Goal: Use online tool/utility: Utilize a website feature to perform a specific function

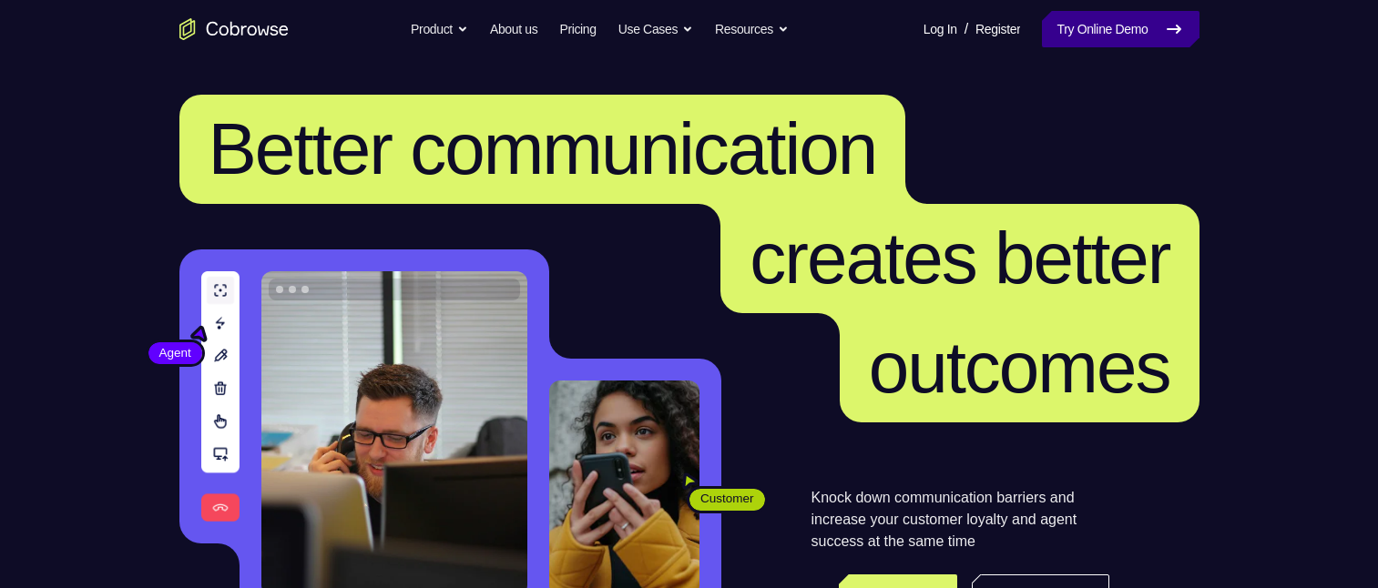
click at [1050, 30] on link "Try Online Demo" at bounding box center [1120, 29] width 157 height 36
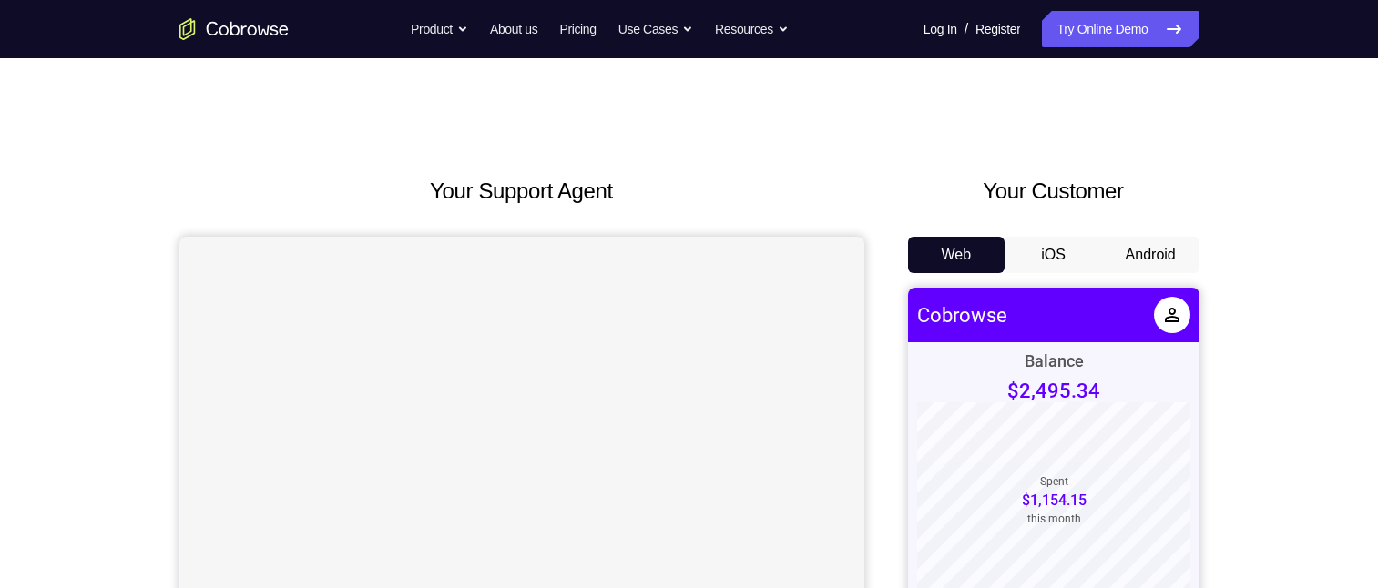
click at [1180, 258] on button "Android" at bounding box center [1150, 255] width 97 height 36
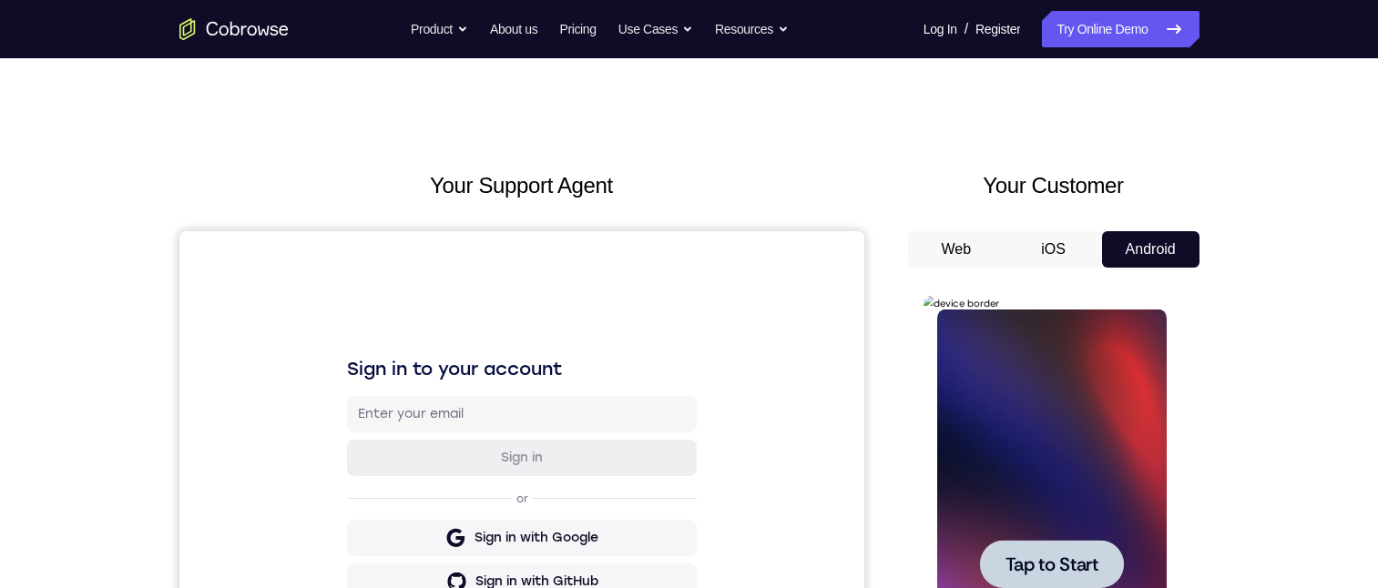
scroll to position [455, 0]
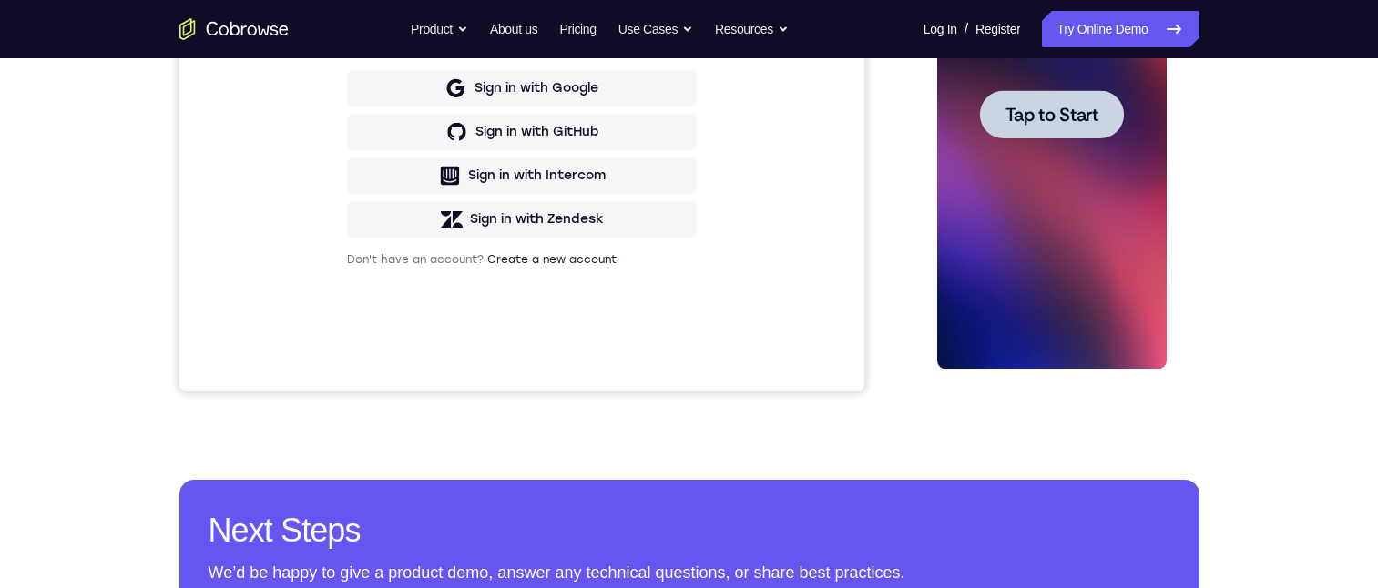
click at [1038, 123] on span "Tap to Start" at bounding box center [1052, 115] width 93 height 18
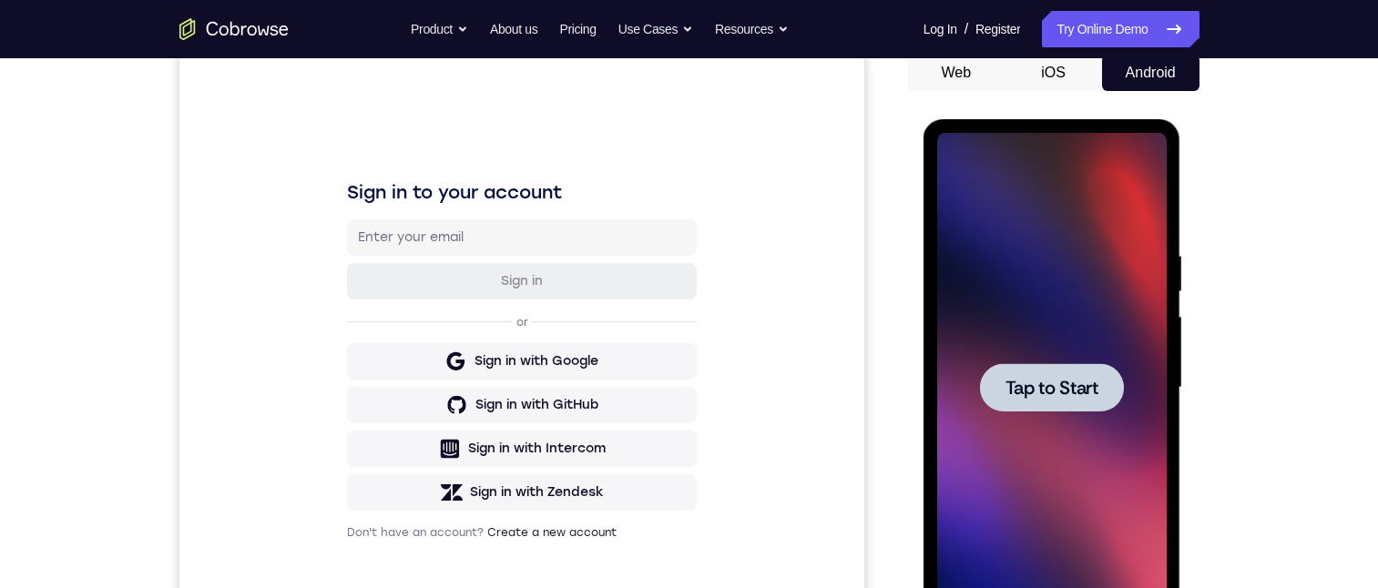
scroll to position [0, 0]
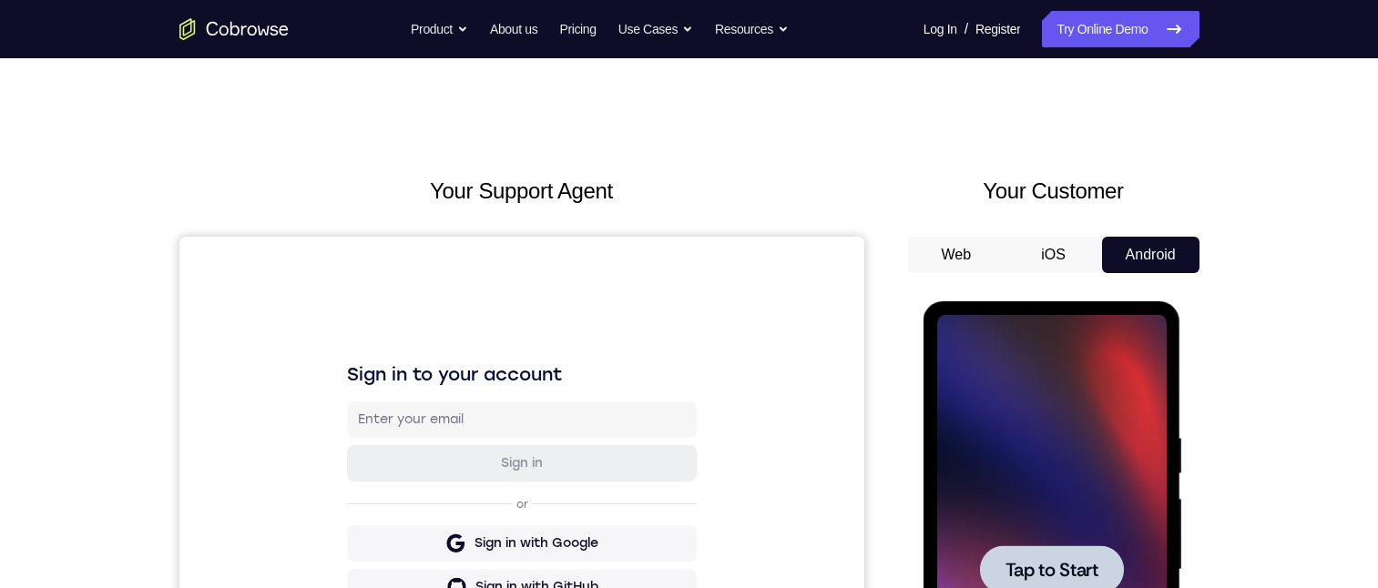
click at [1149, 410] on div at bounding box center [1052, 570] width 230 height 510
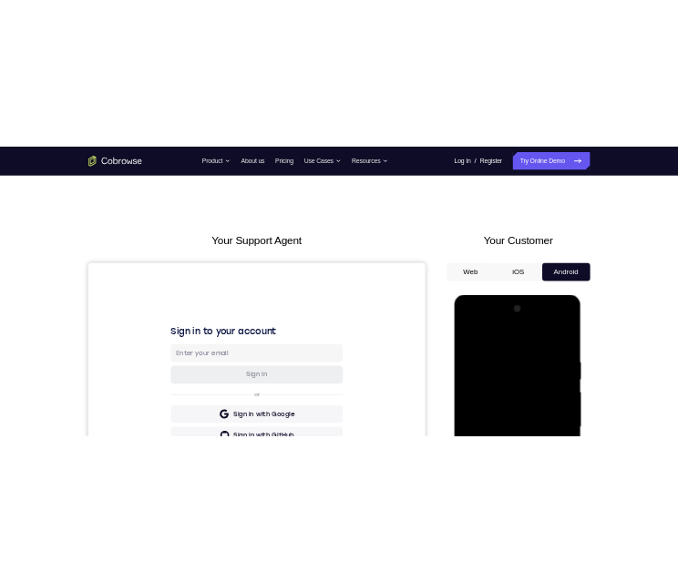
scroll to position [273, 0]
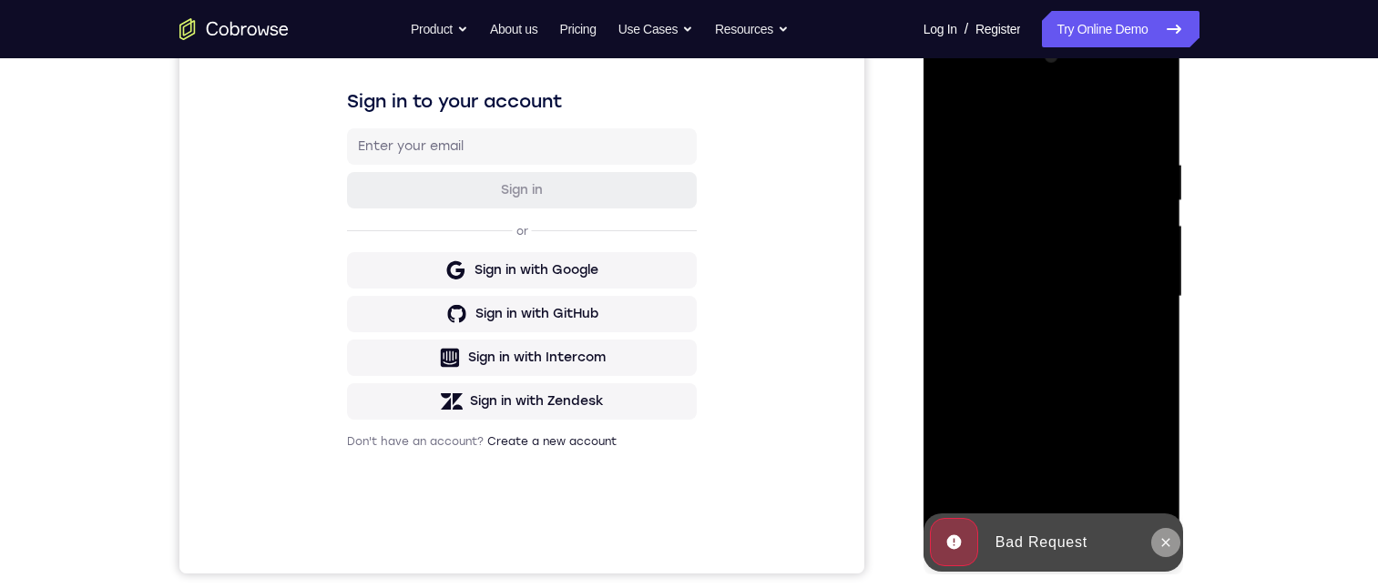
click at [1159, 550] on button at bounding box center [1165, 542] width 29 height 29
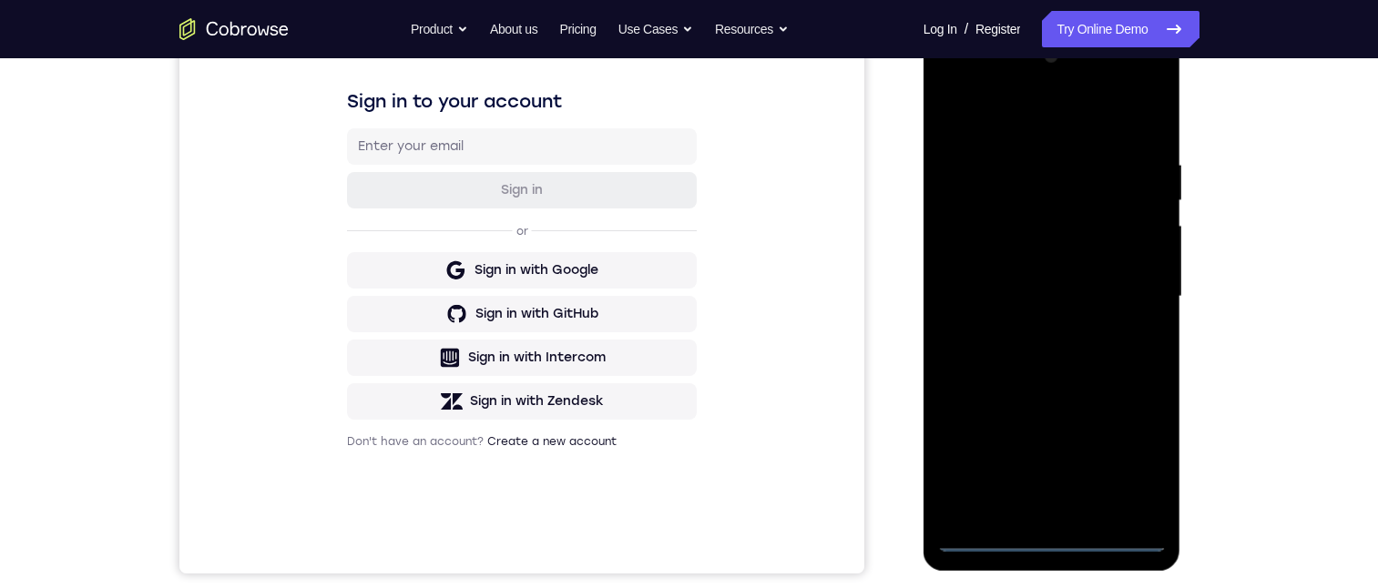
drag, startPoint x: 1056, startPoint y: 535, endPoint x: 2108, endPoint y: 581, distance: 1053.0
click at [1056, 535] on div at bounding box center [1052, 297] width 230 height 510
click at [1140, 459] on div at bounding box center [1052, 297] width 230 height 510
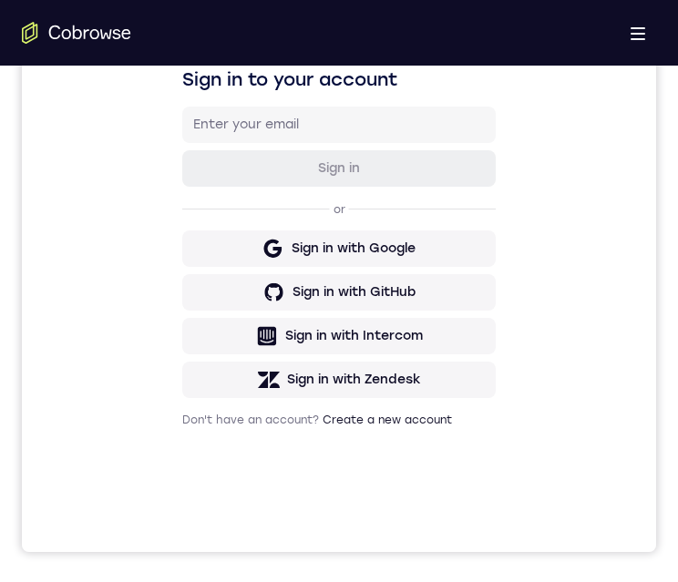
scroll to position [911, 0]
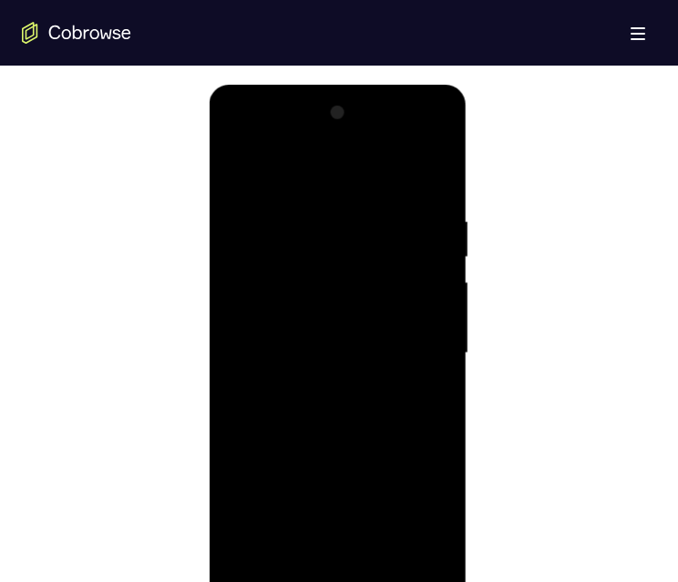
click at [392, 180] on div at bounding box center [337, 353] width 230 height 510
drag, startPoint x: 415, startPoint y: 346, endPoint x: 890, endPoint y: 117, distance: 527.1
click at [415, 346] on div at bounding box center [337, 353] width 230 height 510
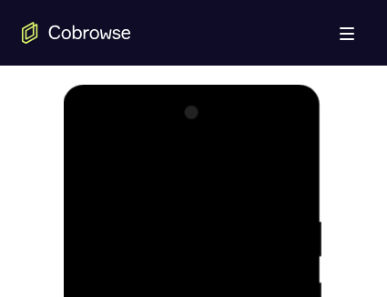
scroll to position [1275, 0]
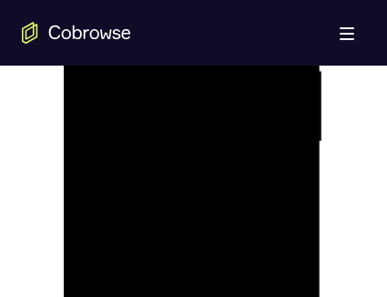
click at [277, 131] on div at bounding box center [192, 142] width 230 height 510
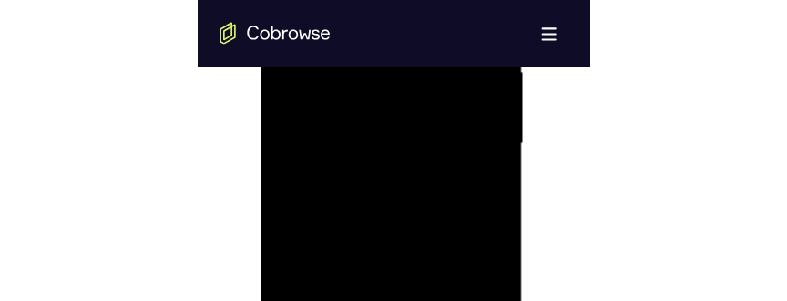
scroll to position [1119, 0]
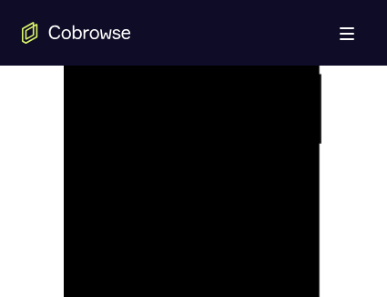
click at [250, 104] on div at bounding box center [192, 145] width 230 height 510
click at [258, 147] on div at bounding box center [192, 145] width 230 height 510
click at [251, 210] on div at bounding box center [192, 145] width 230 height 510
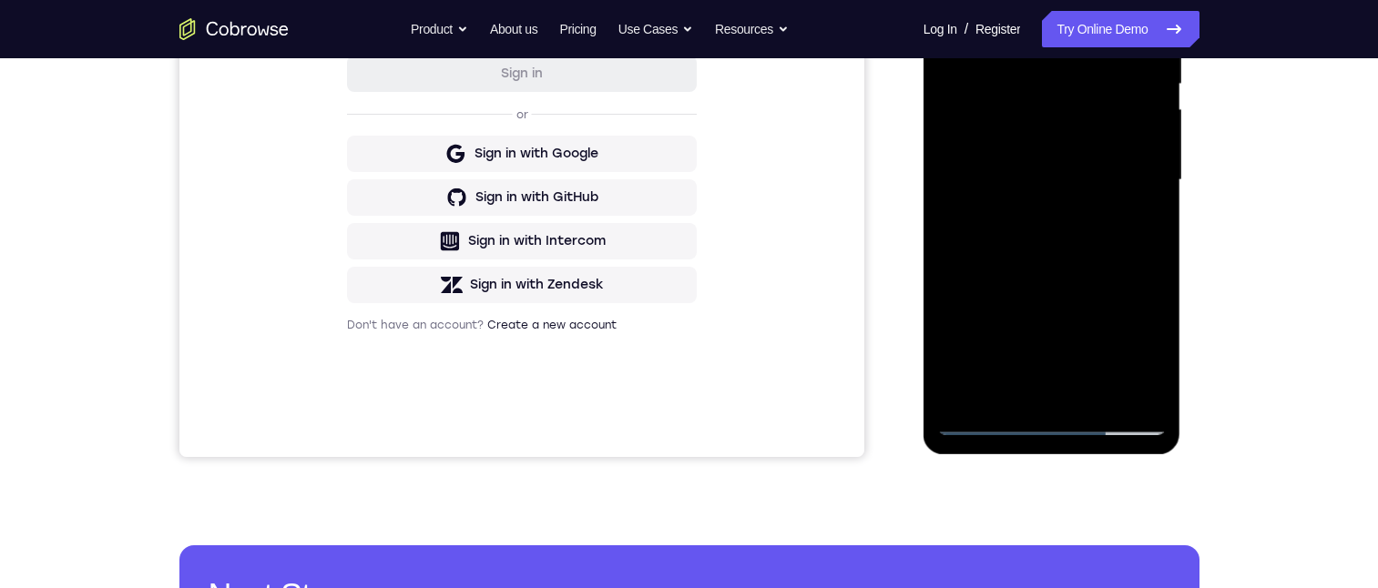
scroll to position [295, 0]
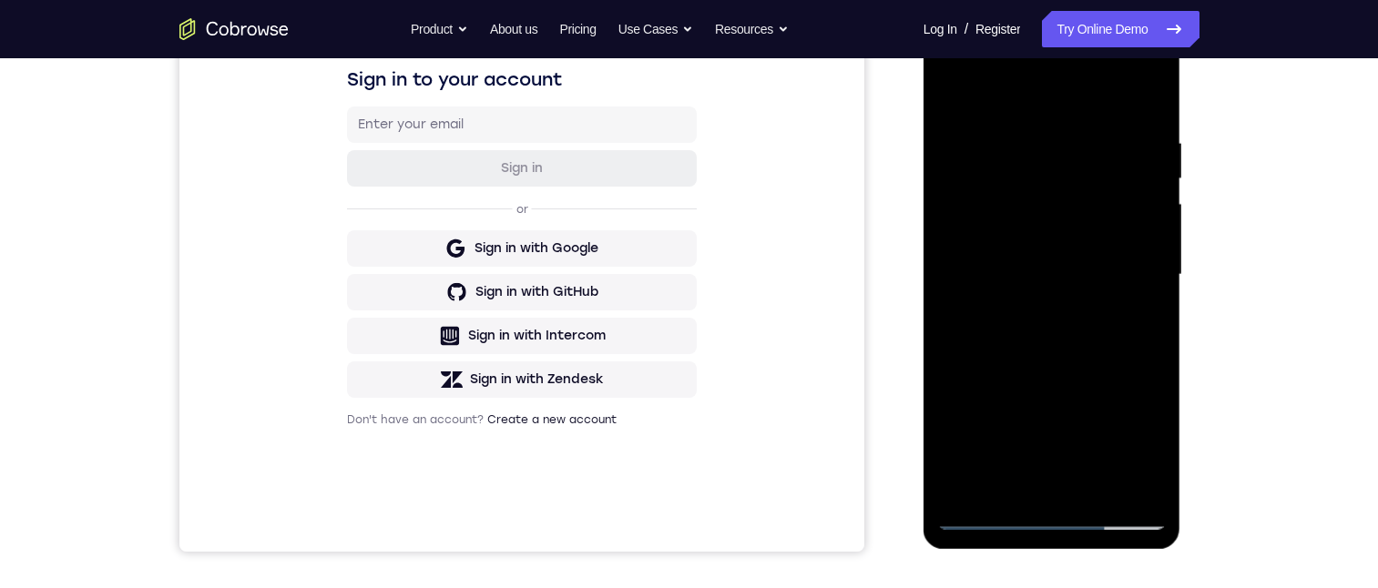
click at [1152, 357] on div at bounding box center [1052, 275] width 230 height 510
click at [1022, 138] on div at bounding box center [1052, 275] width 230 height 510
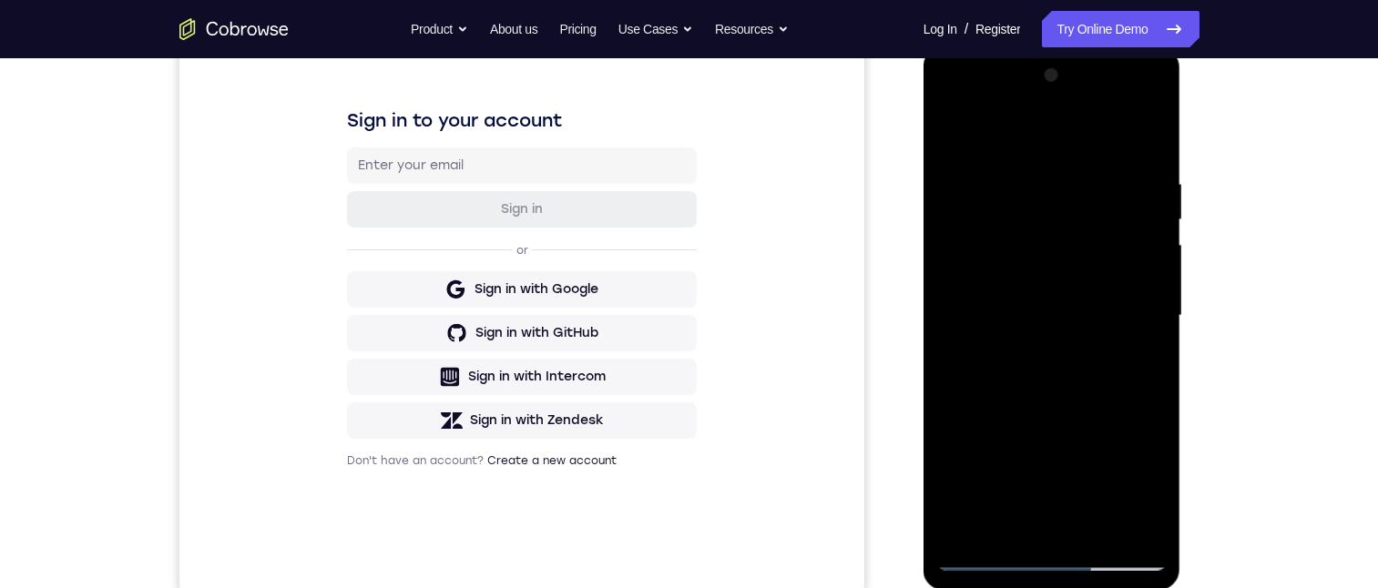
scroll to position [218, 0]
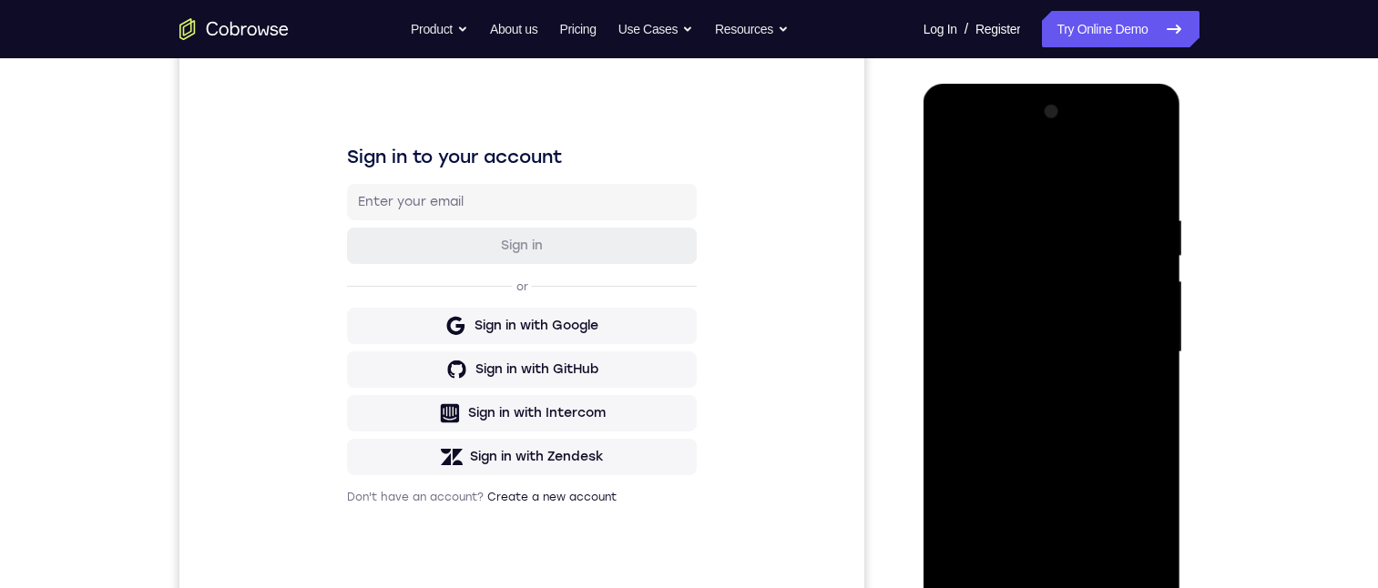
click at [1148, 174] on div at bounding box center [1052, 352] width 230 height 510
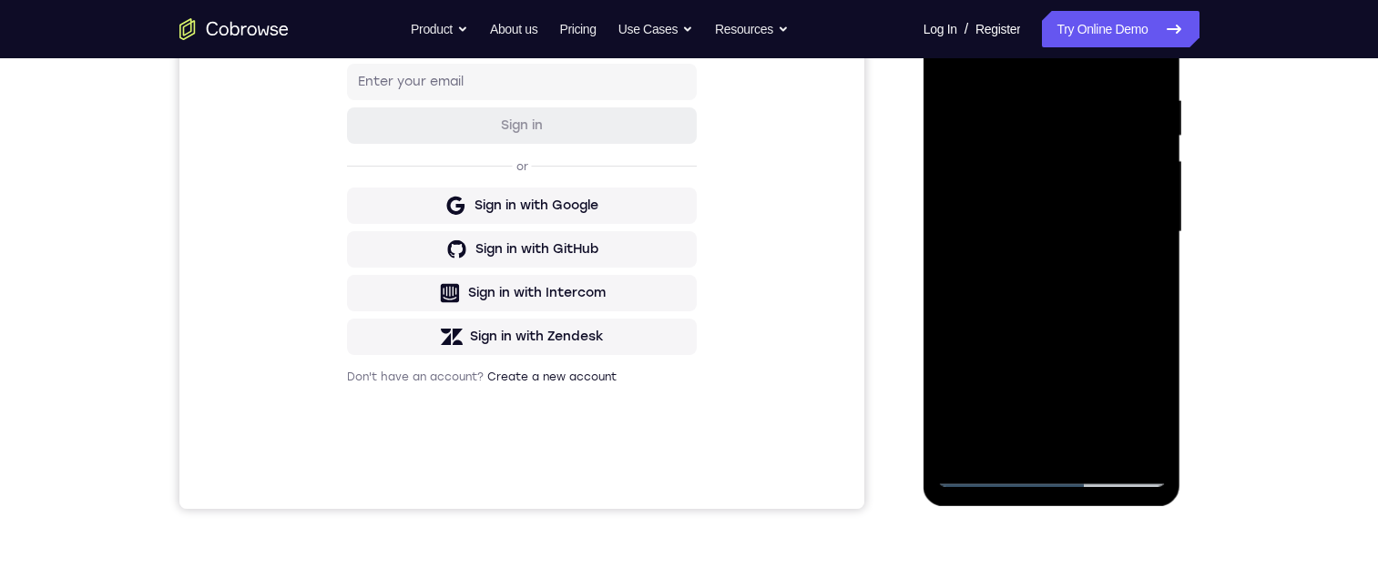
drag, startPoint x: 1129, startPoint y: 347, endPoint x: 1120, endPoint y: 247, distance: 100.6
click at [1120, 248] on div at bounding box center [1052, 232] width 230 height 510
click at [1159, 274] on div at bounding box center [1052, 232] width 230 height 510
click at [1094, 446] on div at bounding box center [1052, 232] width 230 height 510
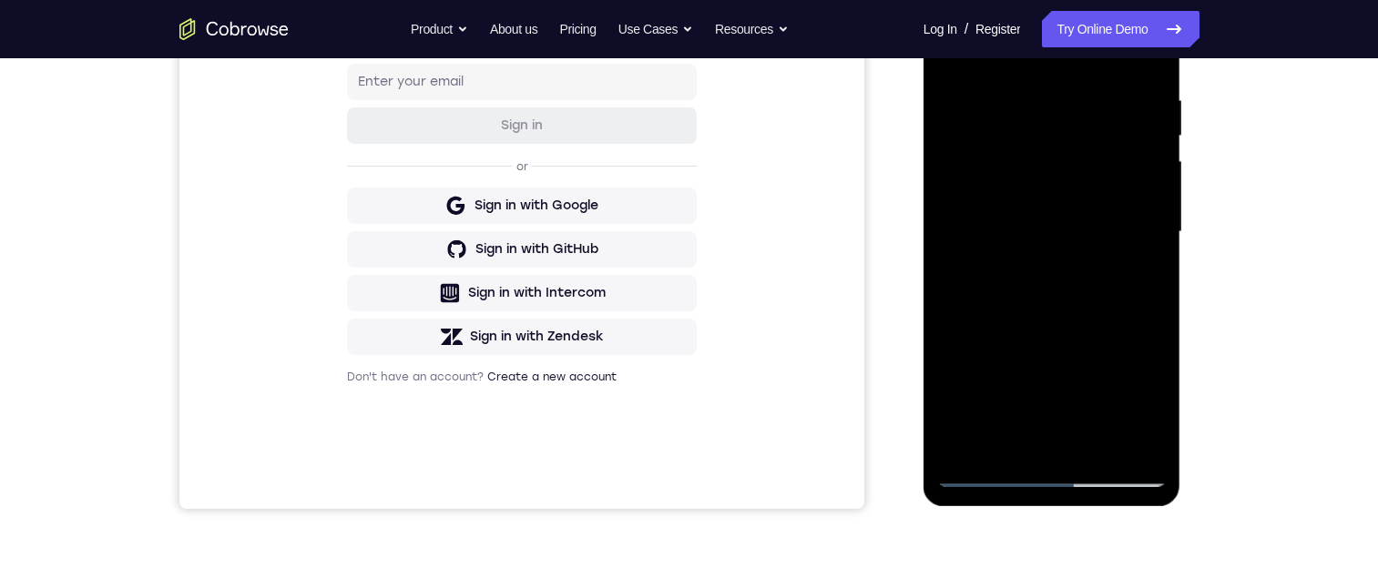
click at [1098, 332] on div at bounding box center [1052, 232] width 230 height 510
click at [1088, 349] on div at bounding box center [1052, 232] width 230 height 510
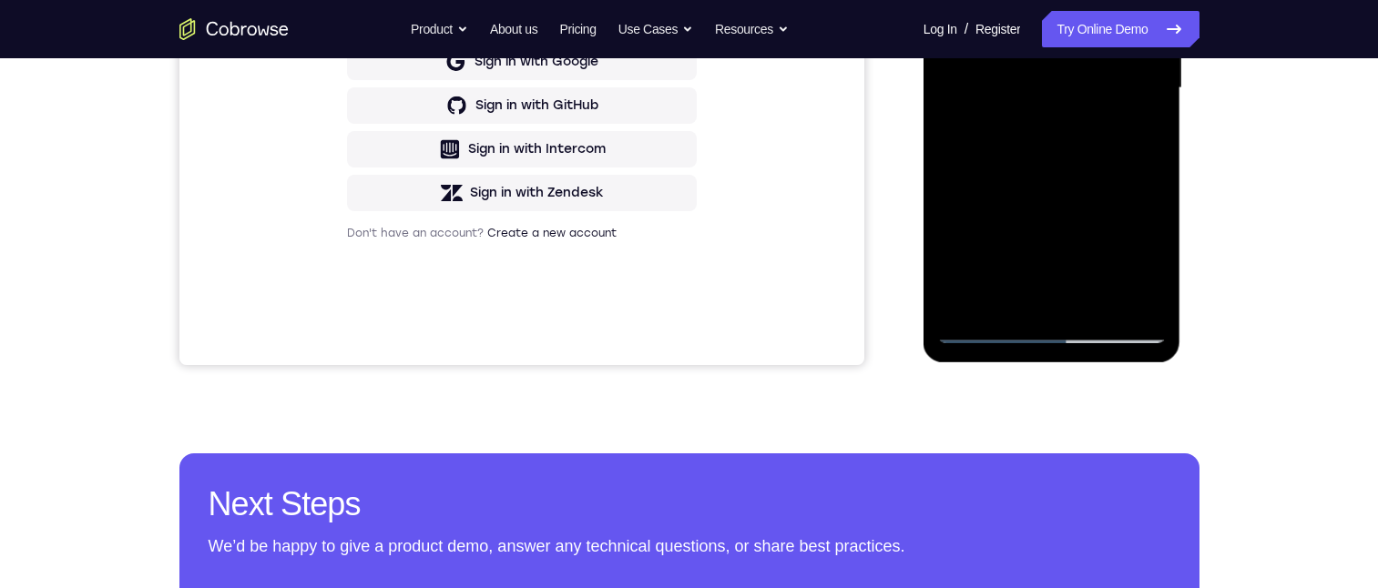
click at [1045, 262] on div at bounding box center [1052, 88] width 230 height 510
click at [1057, 263] on div at bounding box center [1052, 88] width 230 height 510
click at [1006, 307] on div at bounding box center [1052, 88] width 230 height 510
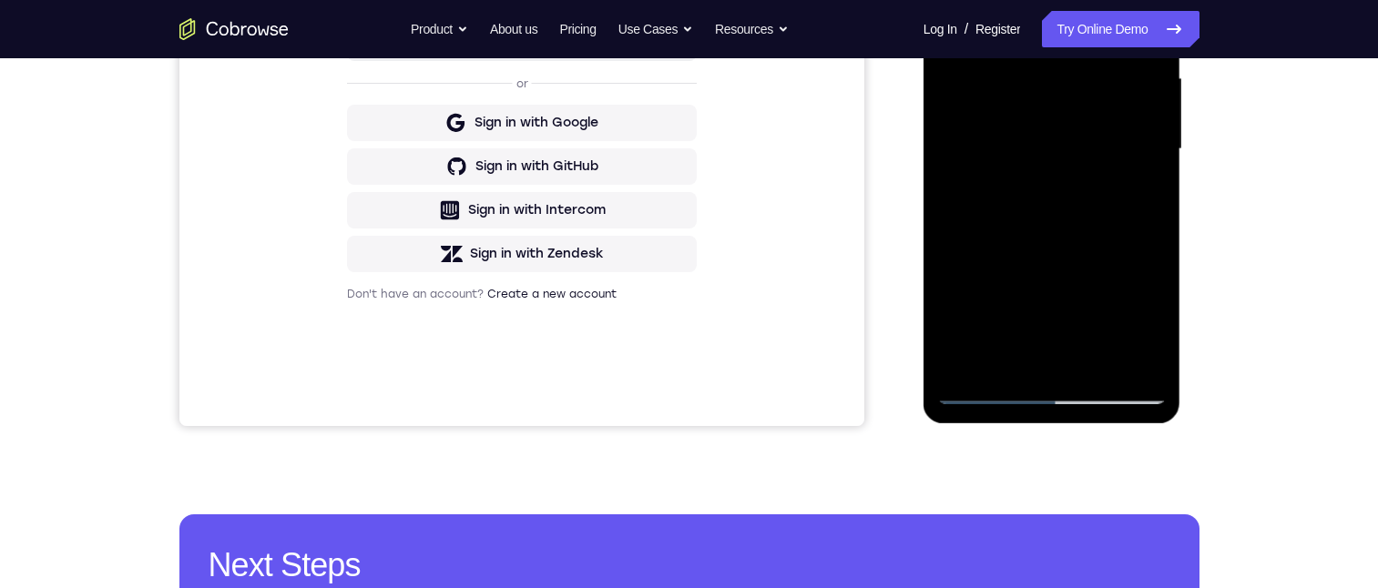
click at [1139, 180] on div at bounding box center [1052, 149] width 230 height 510
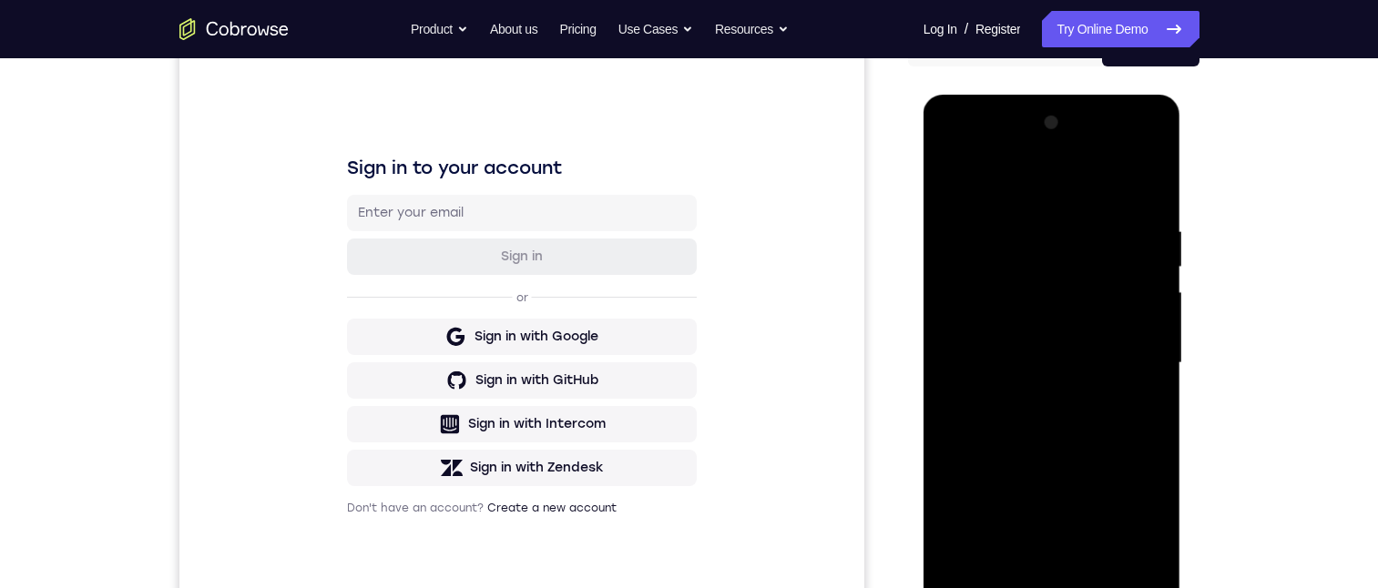
click at [1009, 194] on div at bounding box center [1052, 363] width 230 height 510
click at [951, 314] on div at bounding box center [1052, 363] width 230 height 510
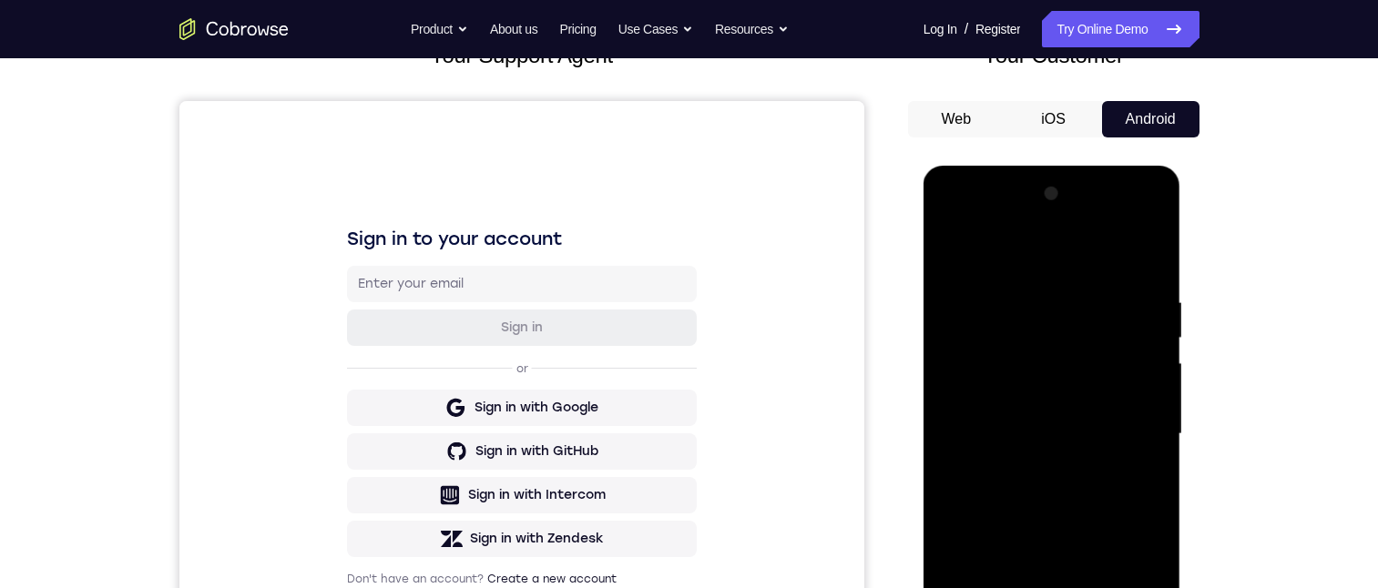
click at [1145, 199] on div at bounding box center [1052, 434] width 230 height 510
click at [953, 255] on div at bounding box center [1052, 434] width 230 height 510
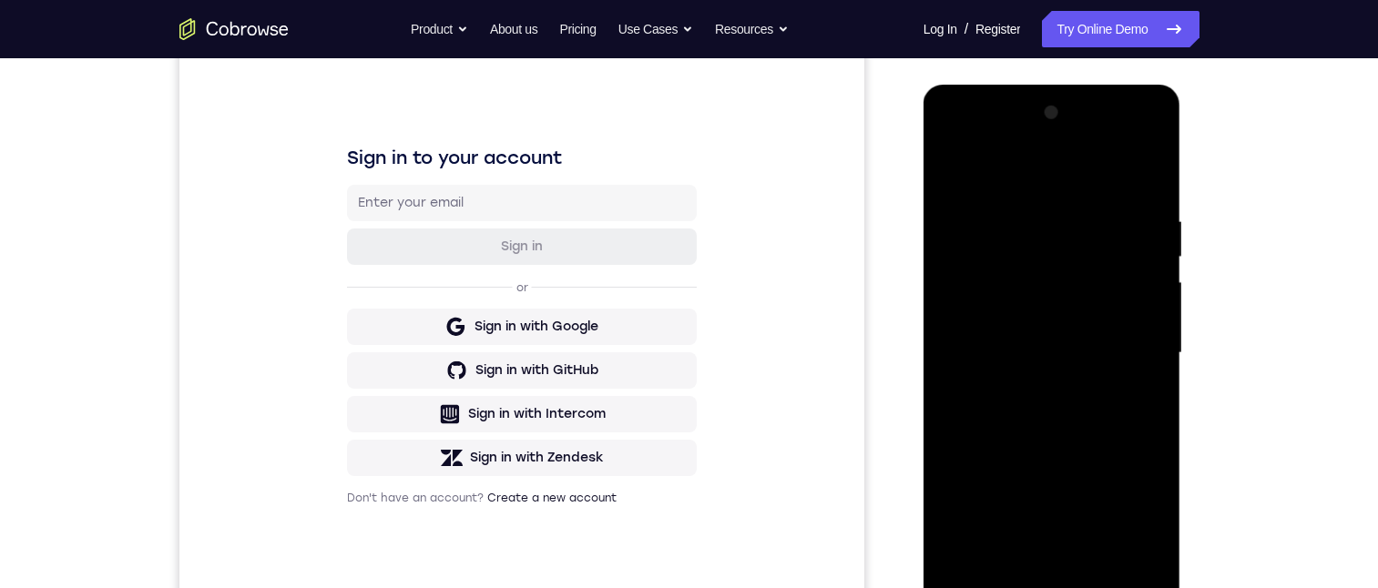
scroll to position [211, 0]
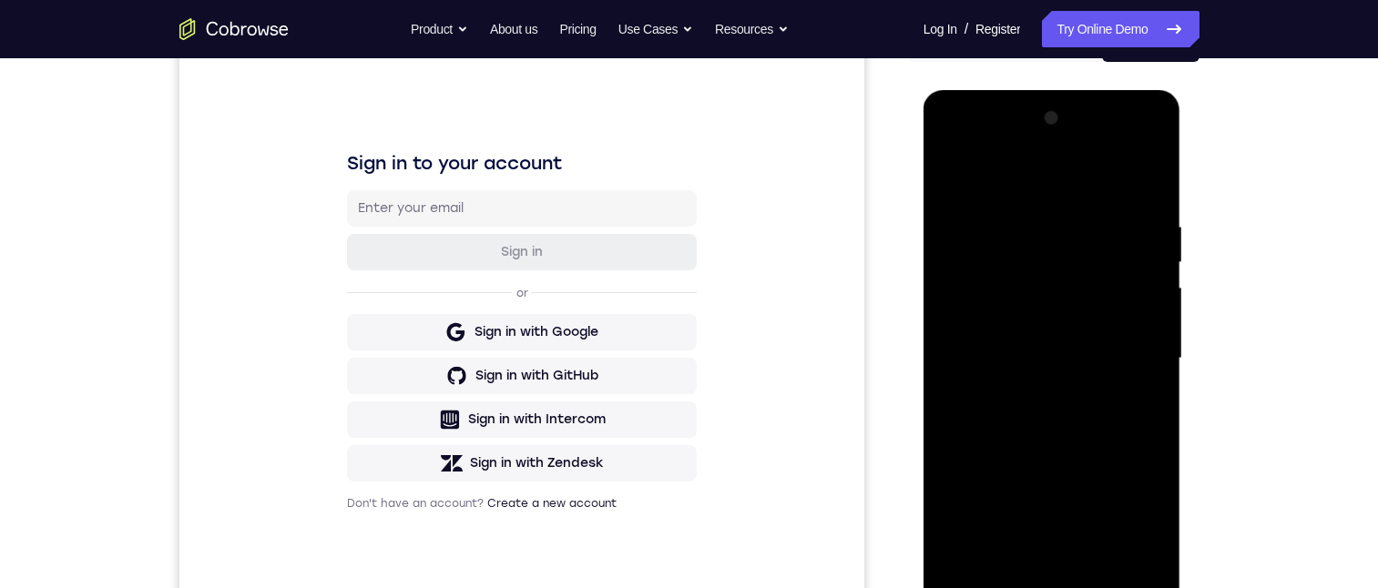
click at [950, 173] on div at bounding box center [1052, 359] width 230 height 510
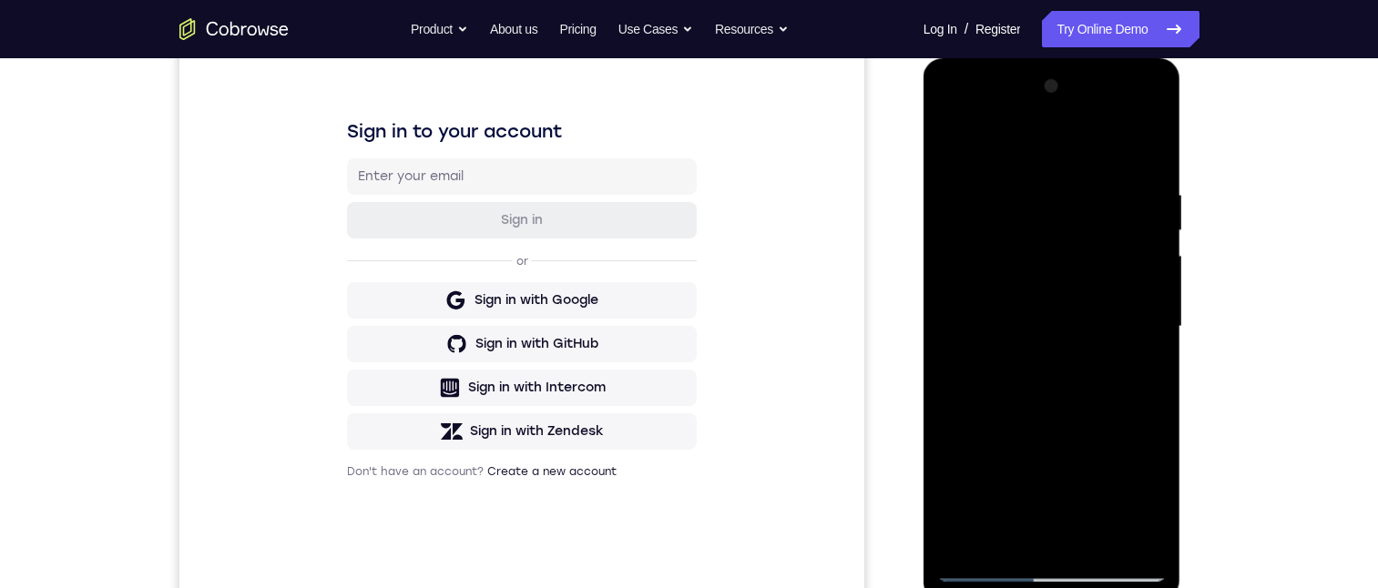
click at [1101, 317] on div at bounding box center [1052, 327] width 230 height 510
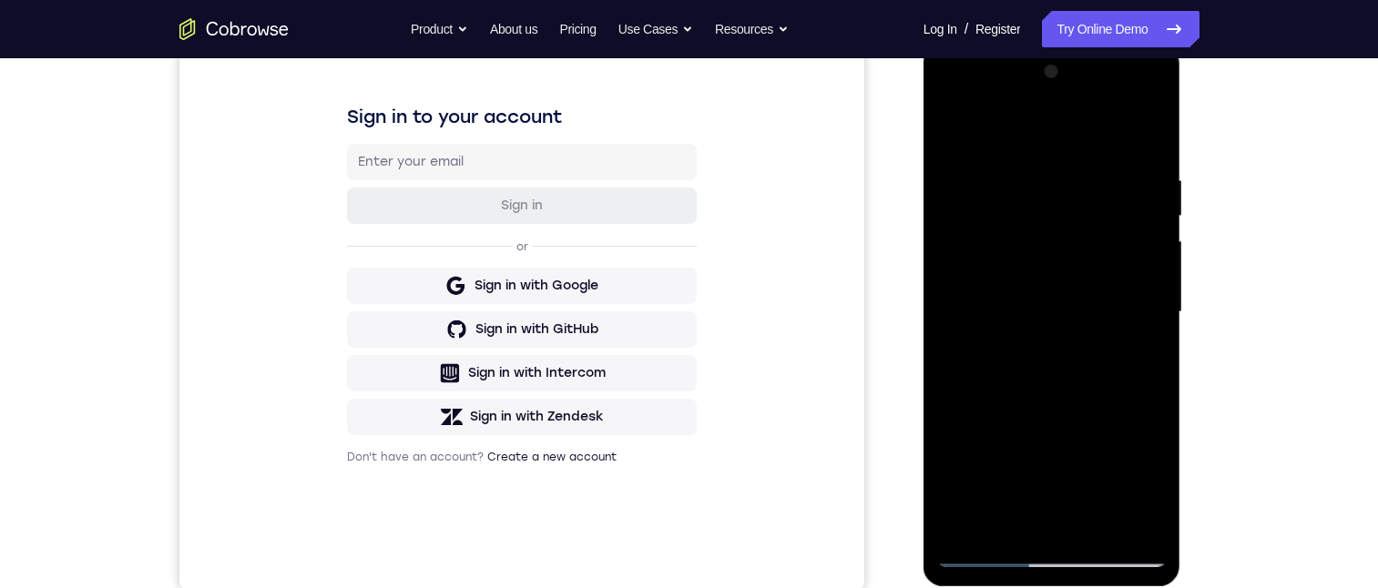
scroll to position [226, 0]
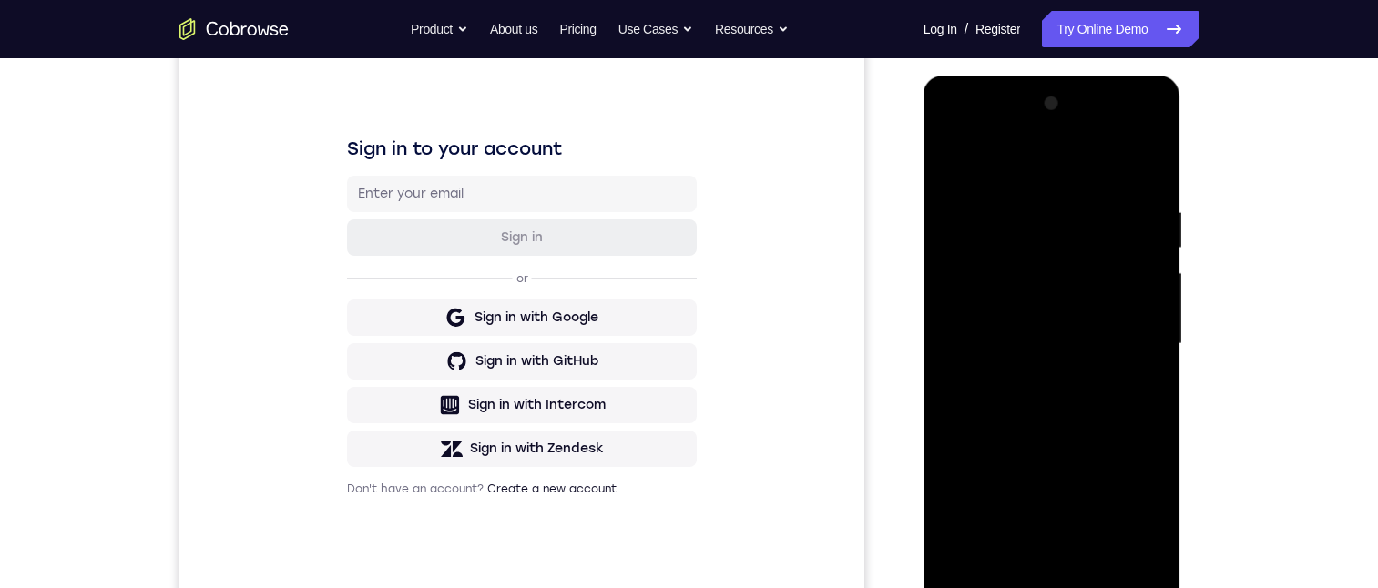
click at [1007, 281] on div at bounding box center [1052, 344] width 230 height 510
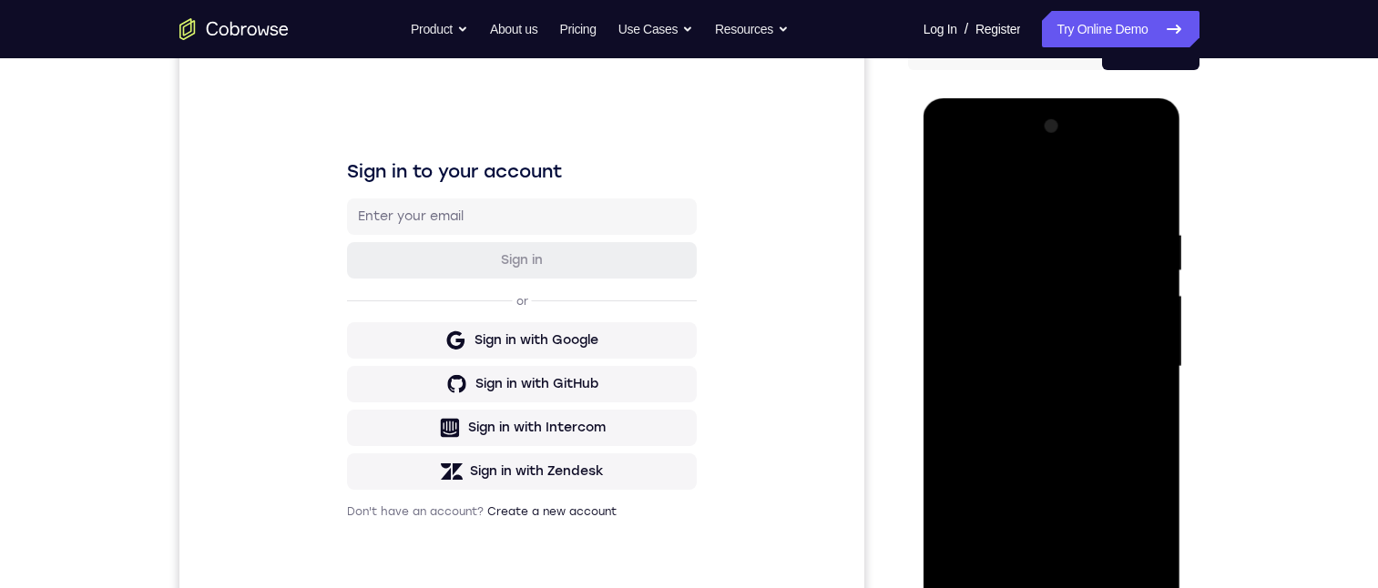
click at [1155, 181] on div at bounding box center [1052, 367] width 230 height 510
click at [941, 188] on div at bounding box center [1052, 367] width 230 height 510
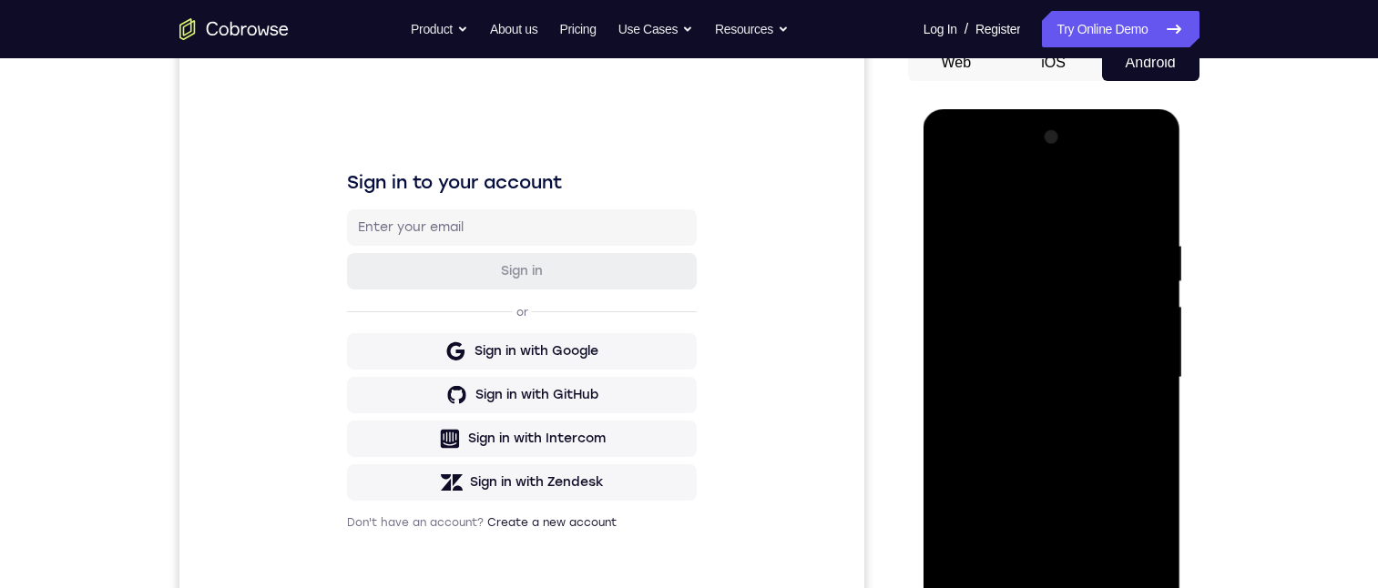
click at [961, 189] on div at bounding box center [1052, 378] width 230 height 510
click at [1134, 250] on div at bounding box center [1052, 378] width 230 height 510
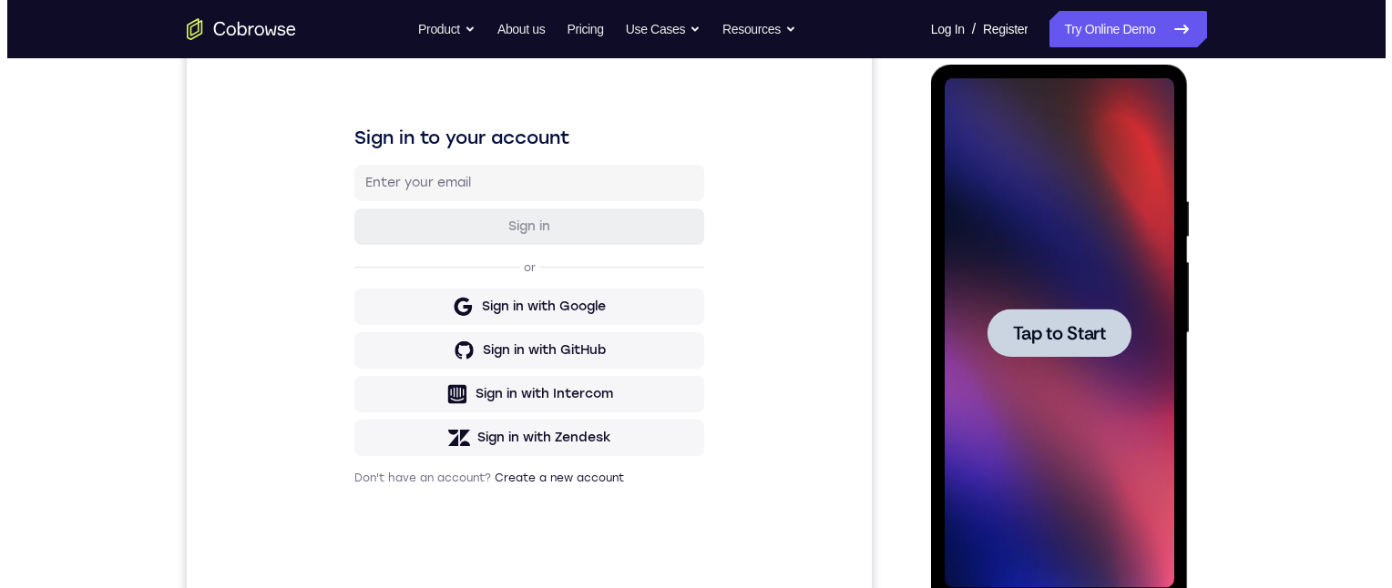
scroll to position [0, 0]
